Goal: Find specific page/section: Find specific page/section

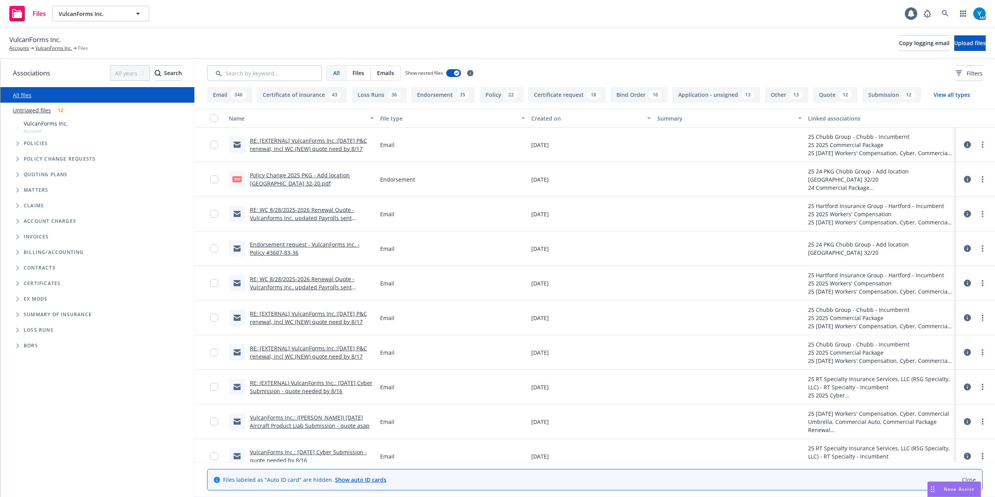
click at [16, 299] on icon "Folder Tree Example" at bounding box center [17, 299] width 3 height 5
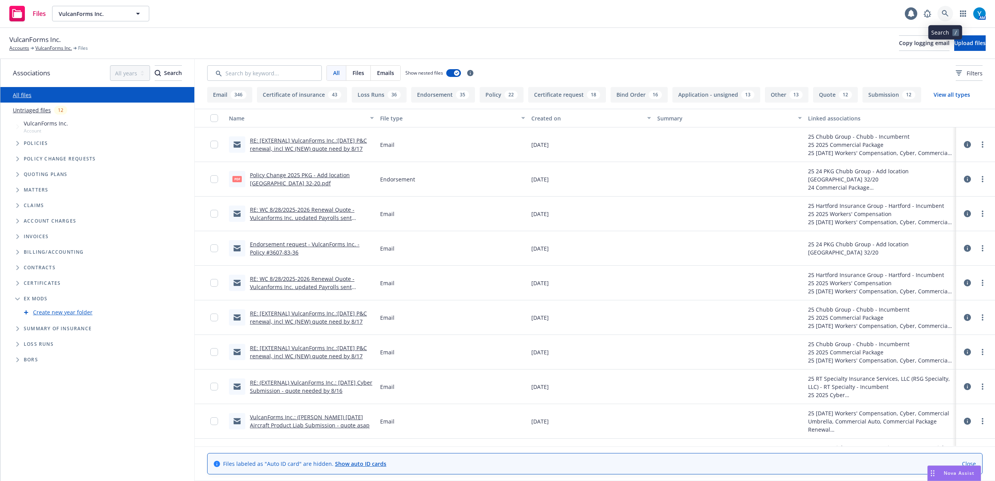
click at [942, 12] on icon at bounding box center [945, 13] width 7 height 7
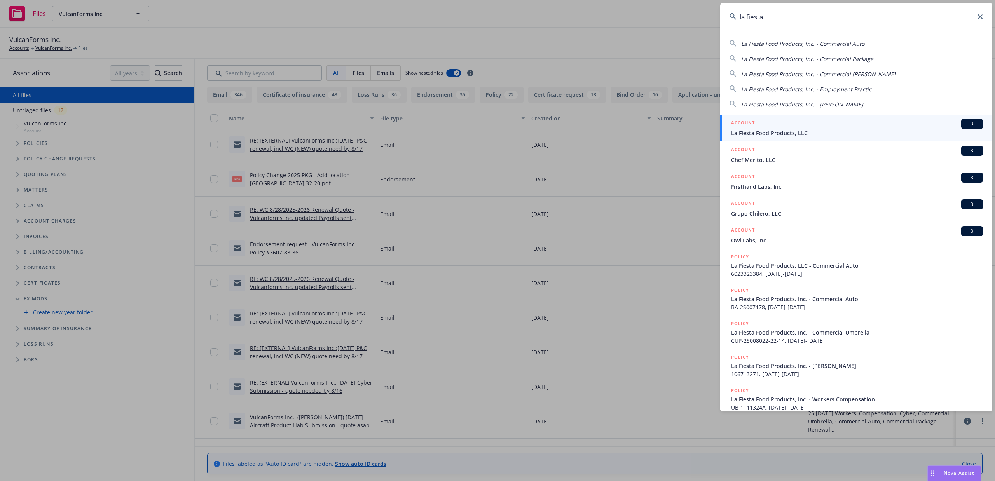
type input "la fiesta"
click at [800, 127] on div "ACCOUNT BI" at bounding box center [857, 124] width 252 height 10
